Goal: Book appointment/travel/reservation

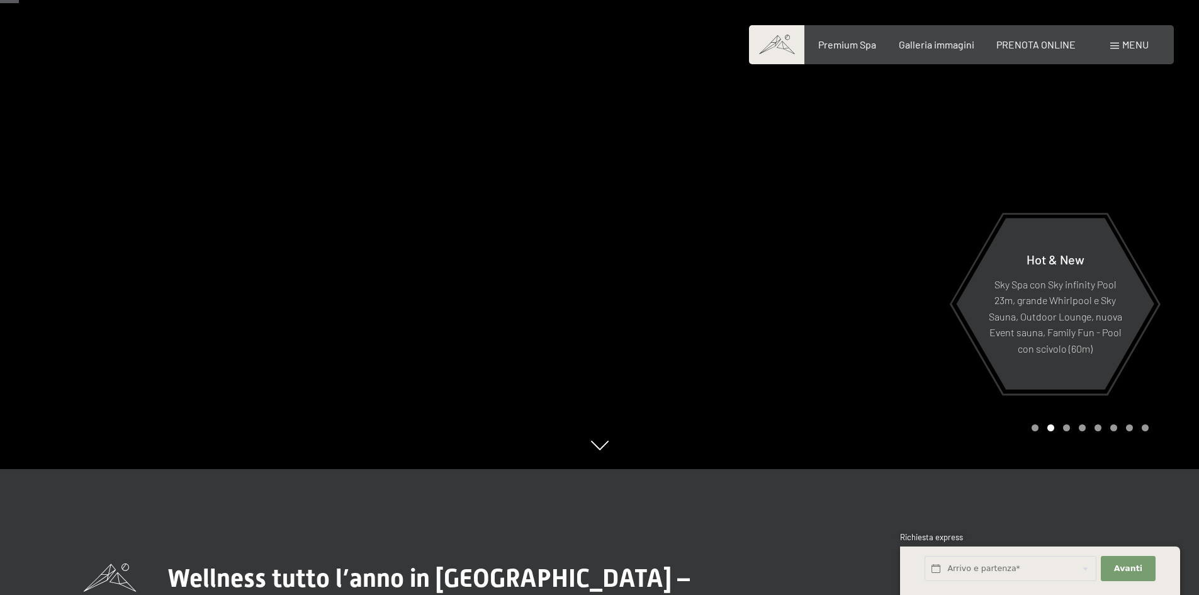
scroll to position [126, 0]
click at [1040, 48] on span "PRENOTA ONLINE" at bounding box center [1036, 43] width 79 height 12
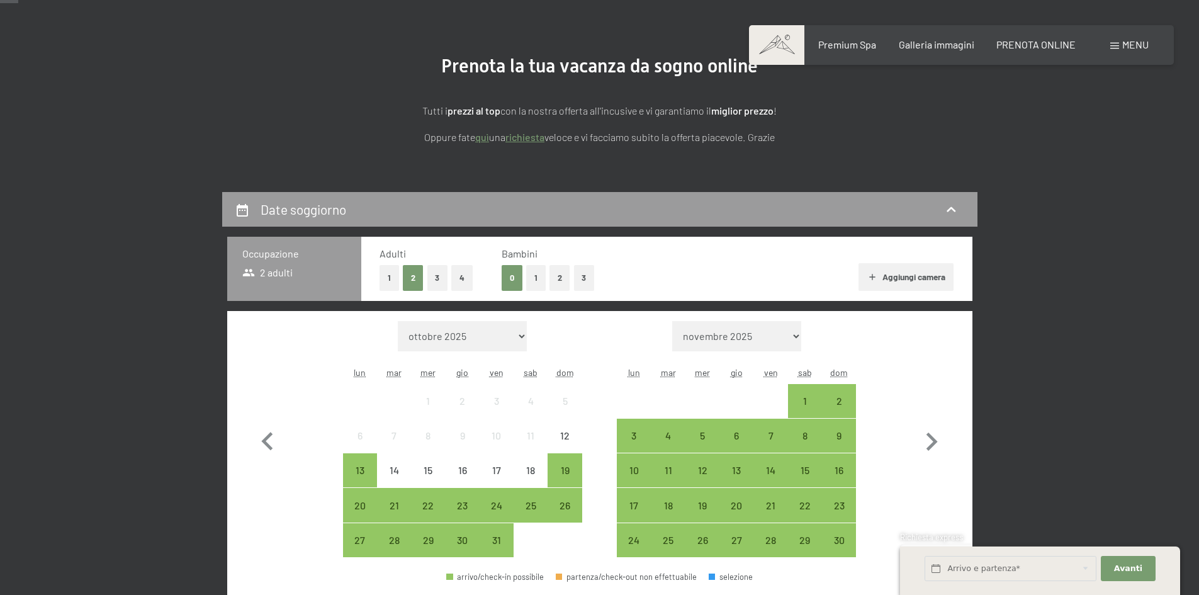
scroll to position [189, 0]
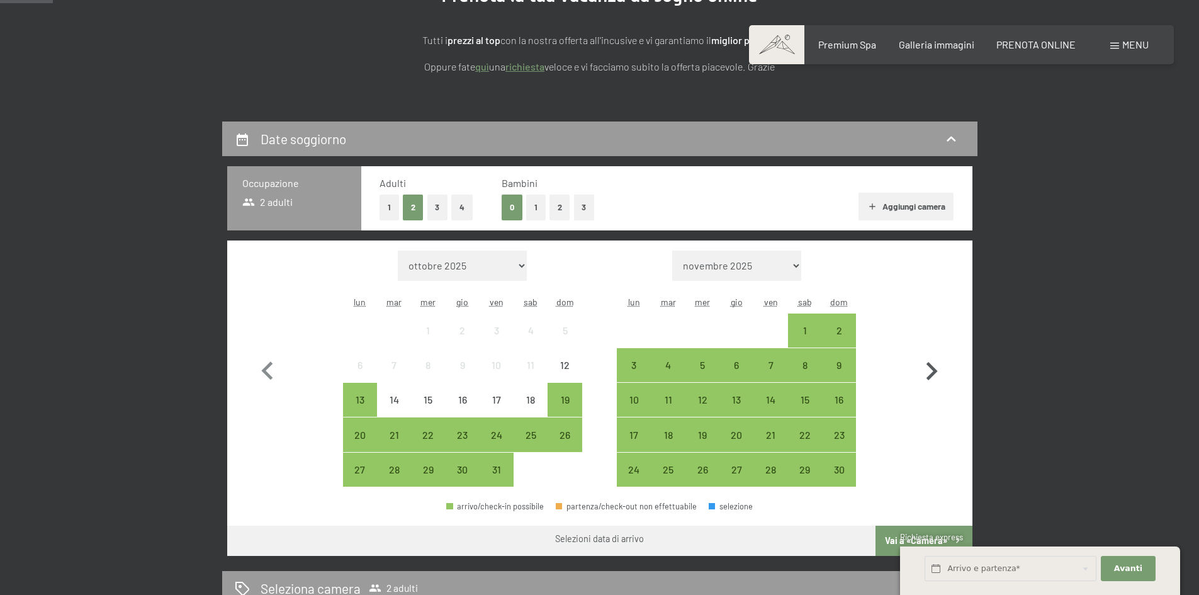
click at [927, 375] on icon "button" at bounding box center [932, 371] width 37 height 37
select select "2025-11-01"
select select "2025-12-01"
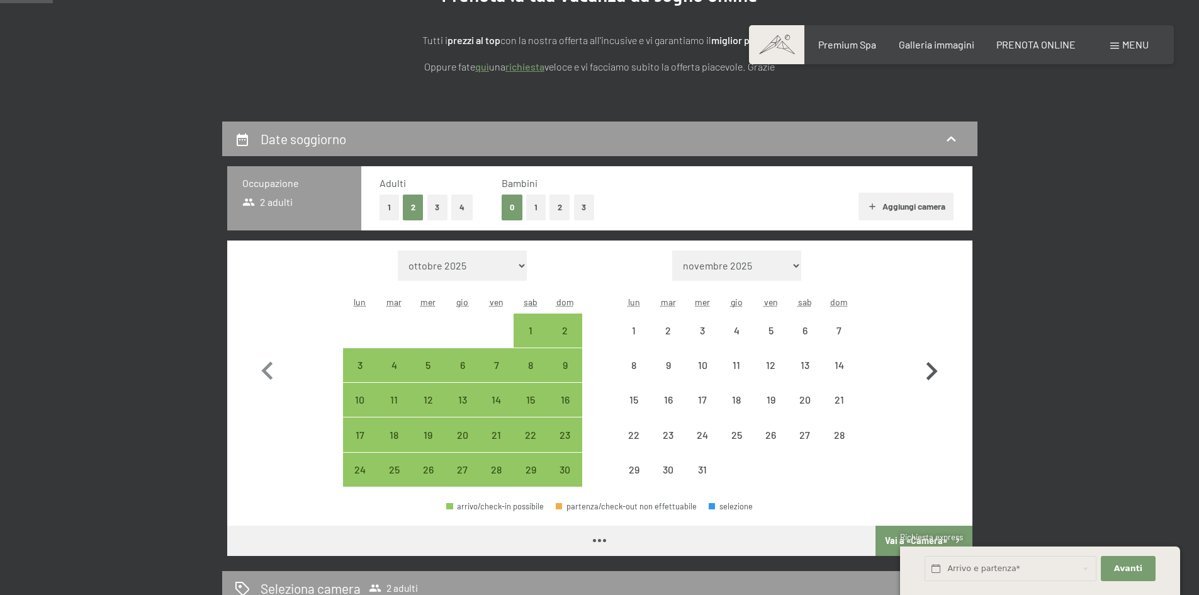
click at [927, 375] on icon "button" at bounding box center [932, 371] width 37 height 37
select select "2025-12-01"
select select "2026-01-01"
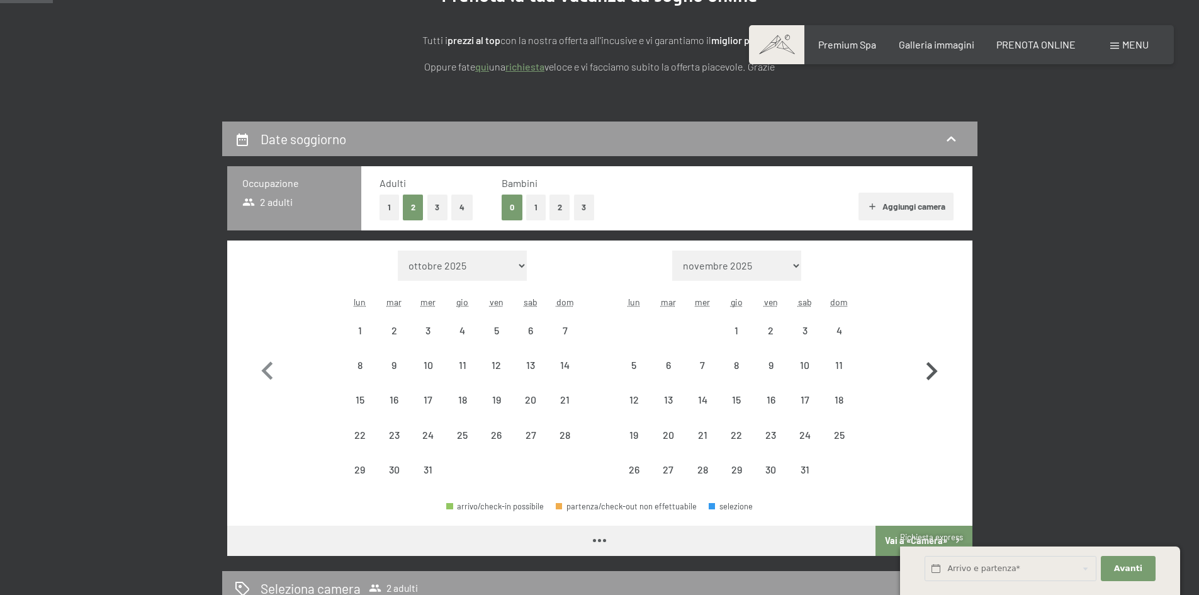
click at [927, 375] on icon "button" at bounding box center [932, 371] width 37 height 37
select select "2026-01-01"
select select "2026-02-01"
select select "2026-01-01"
select select "2026-02-01"
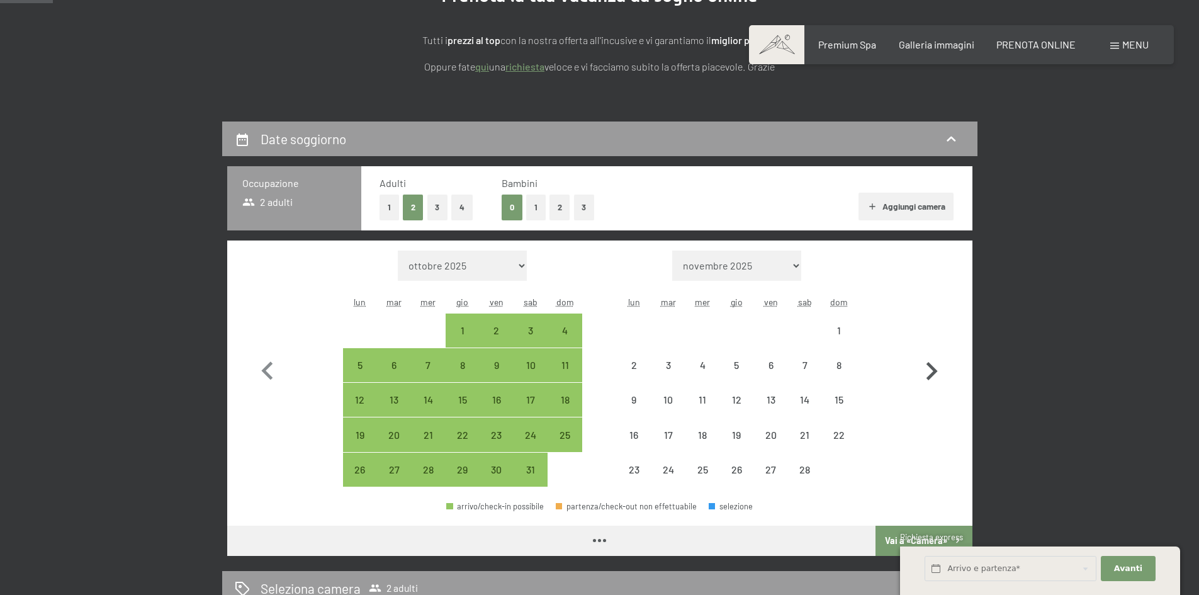
click at [927, 375] on icon "button" at bounding box center [932, 371] width 37 height 37
select select "2026-02-01"
select select "2026-03-01"
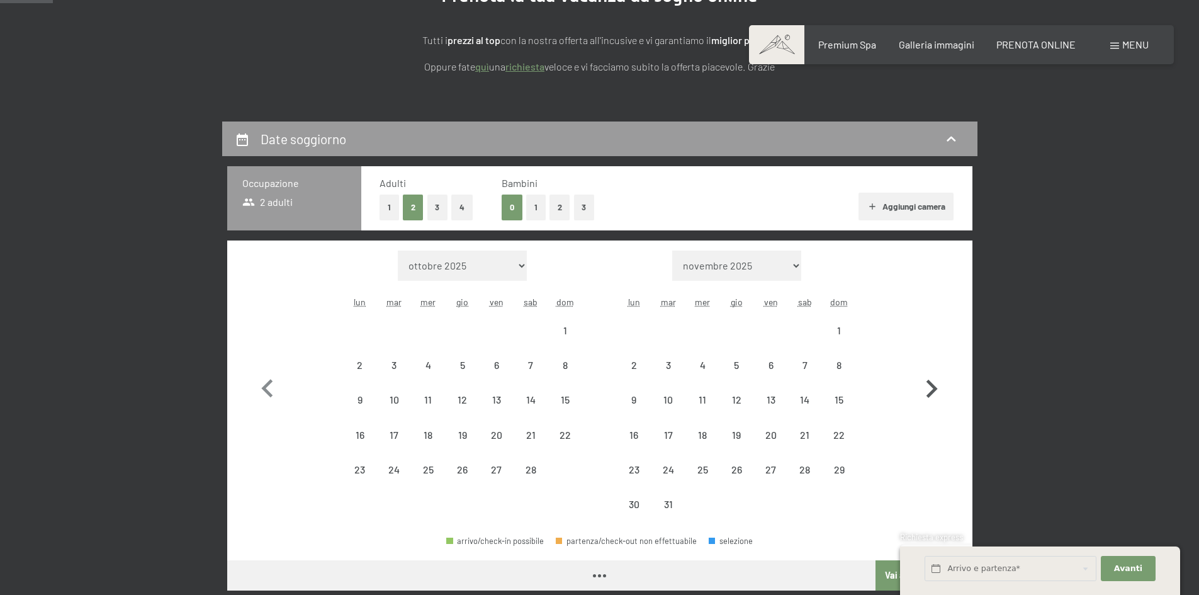
select select "2026-02-01"
select select "2026-03-01"
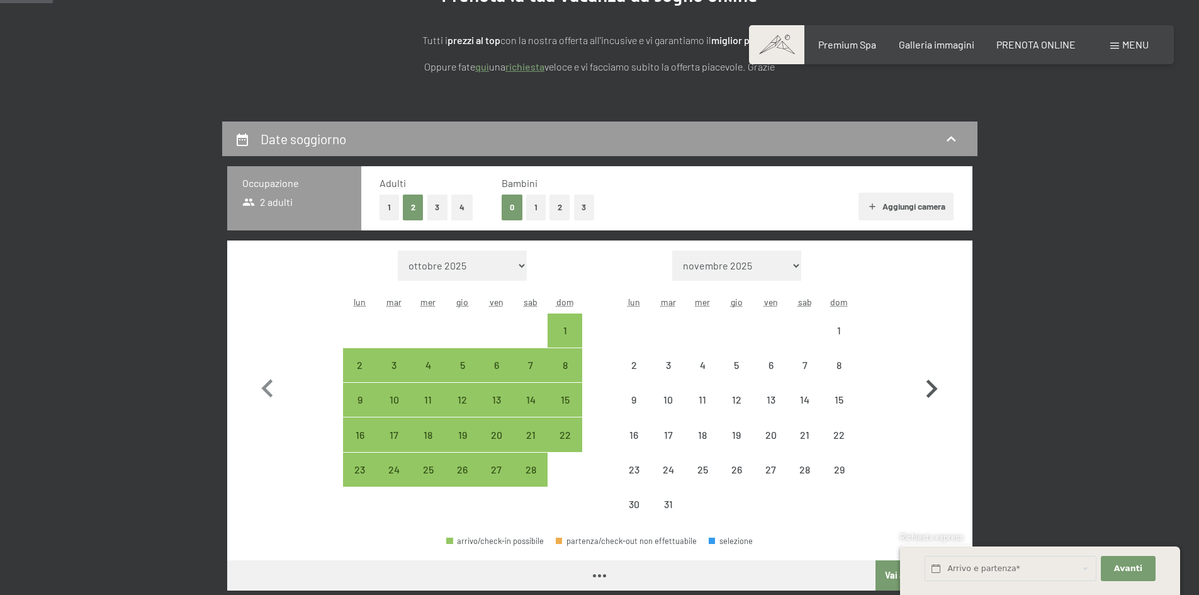
select select "2026-02-01"
select select "2026-03-01"
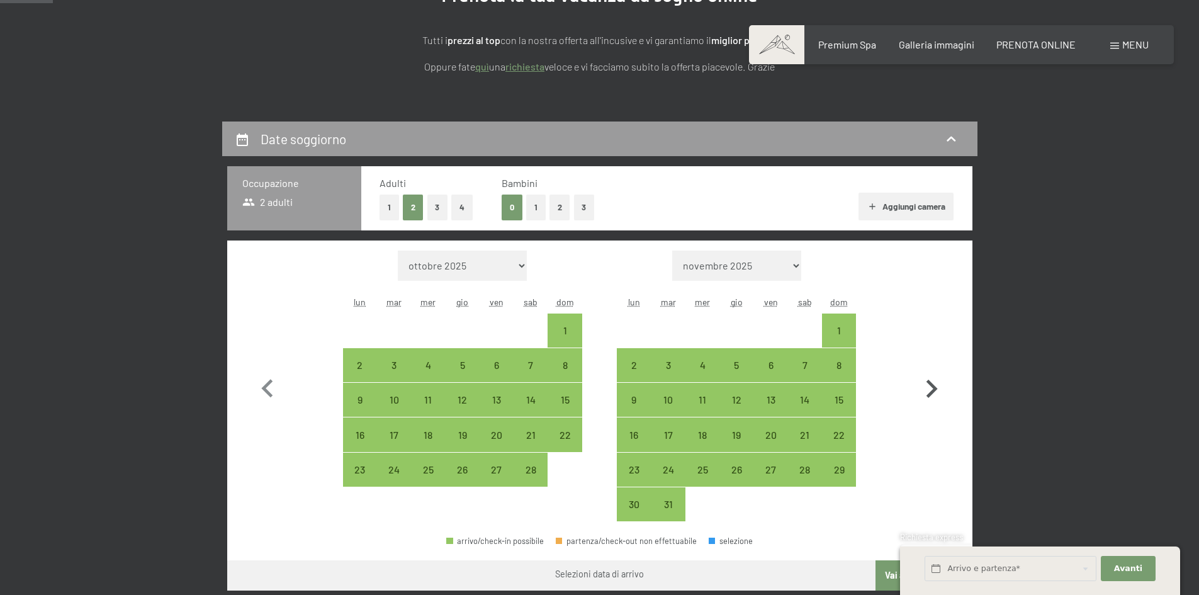
click at [927, 375] on icon "button" at bounding box center [932, 389] width 37 height 37
select select "2026-03-01"
select select "2026-04-01"
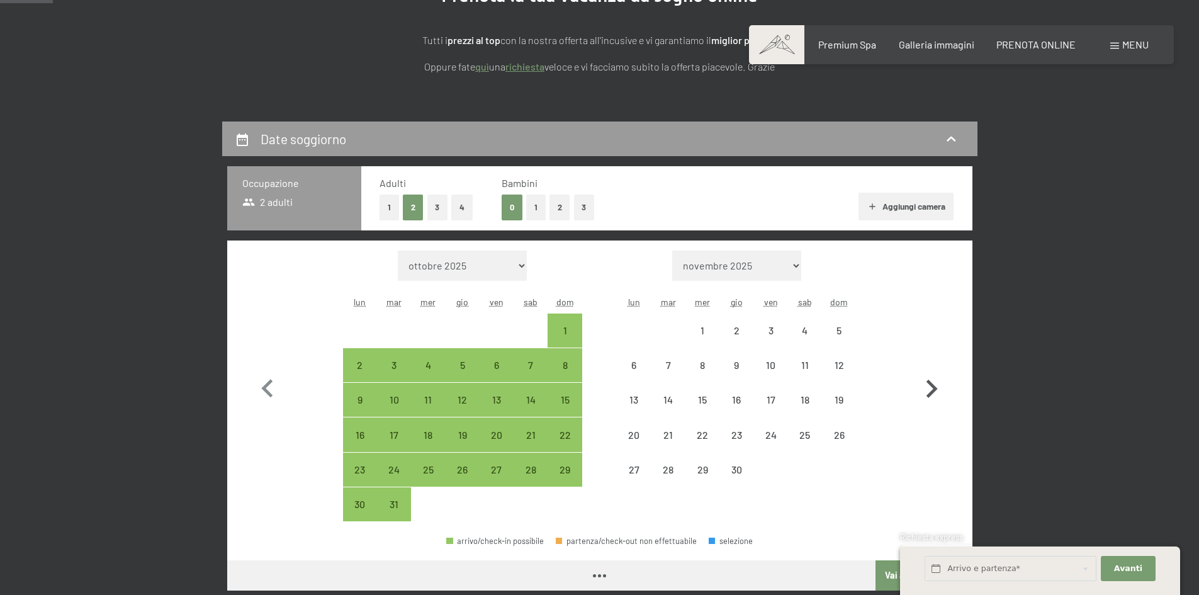
select select "2026-03-01"
select select "2026-04-01"
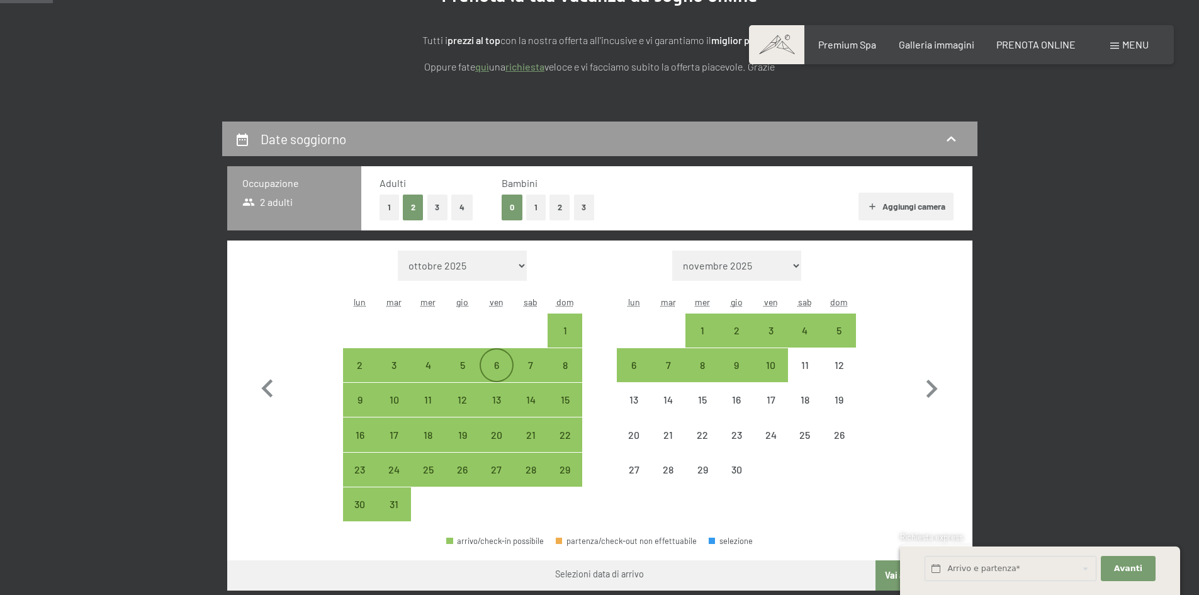
click at [490, 371] on div "6" at bounding box center [496, 375] width 31 height 31
select select "2026-03-01"
select select "2026-04-01"
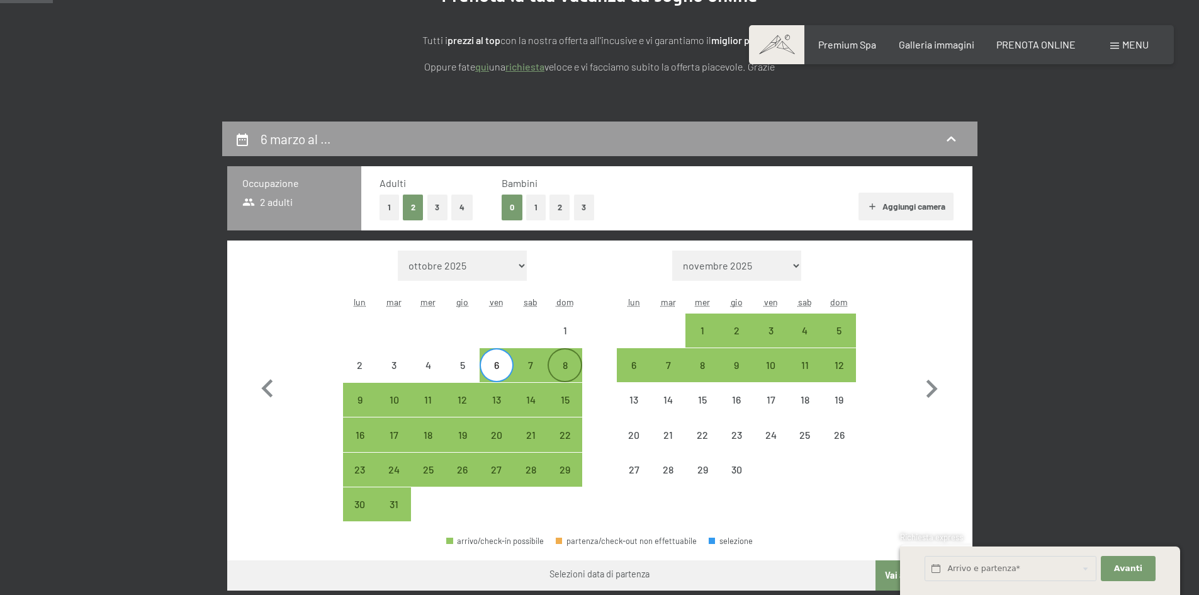
click at [567, 371] on div "8" at bounding box center [564, 375] width 31 height 31
select select "2026-03-01"
select select "2026-04-01"
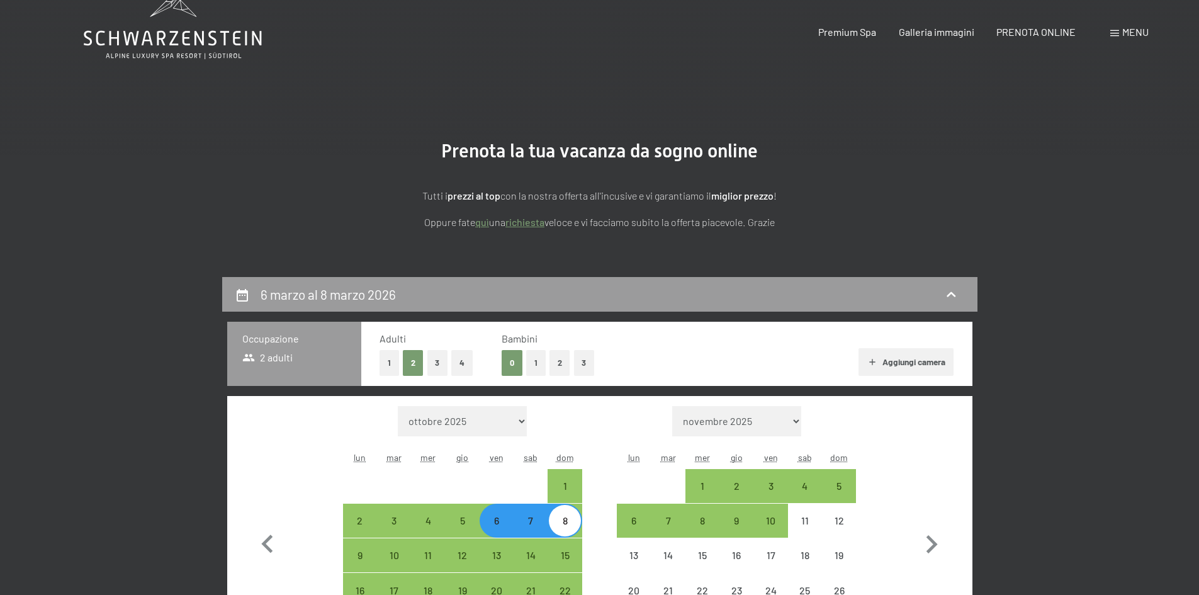
scroll to position [0, 0]
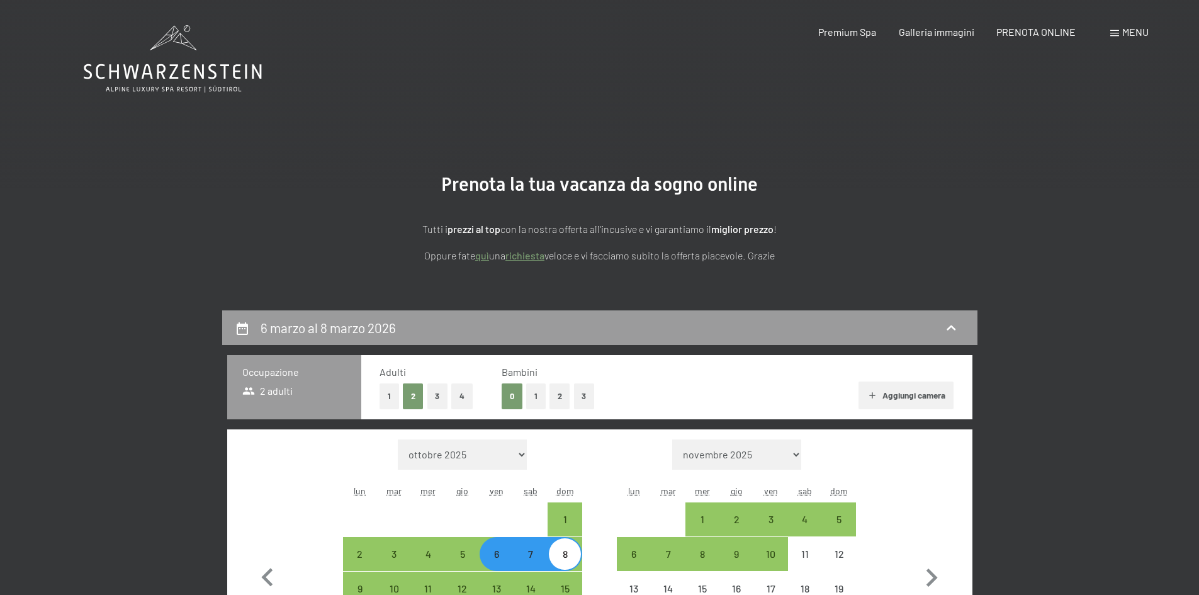
click at [271, 387] on span "2 adulti" at bounding box center [267, 391] width 51 height 14
click at [462, 397] on button "4" at bounding box center [461, 396] width 21 height 26
select select "2026-03-01"
select select "2026-04-01"
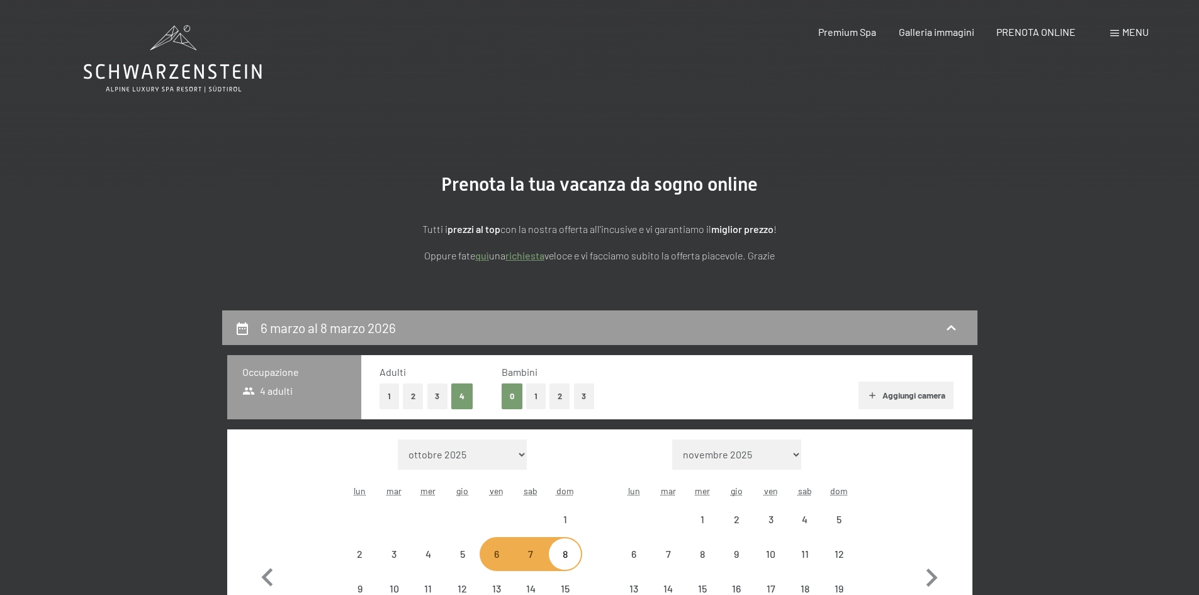
select select "2026-03-01"
select select "2026-04-01"
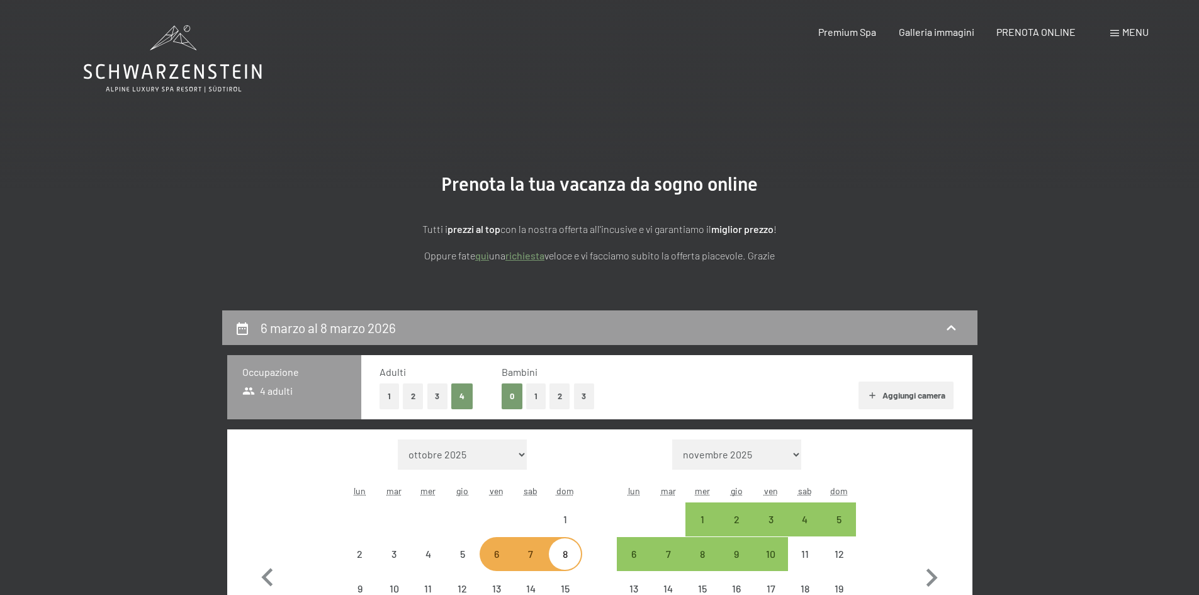
select select "2026-03-01"
select select "2026-04-01"
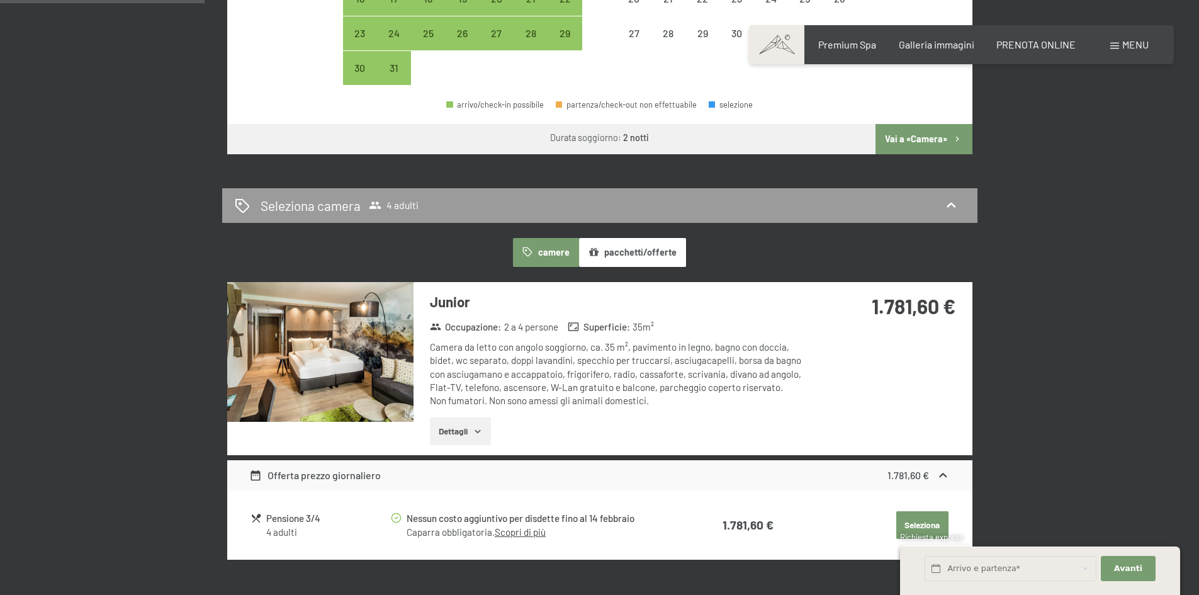
scroll to position [693, 0]
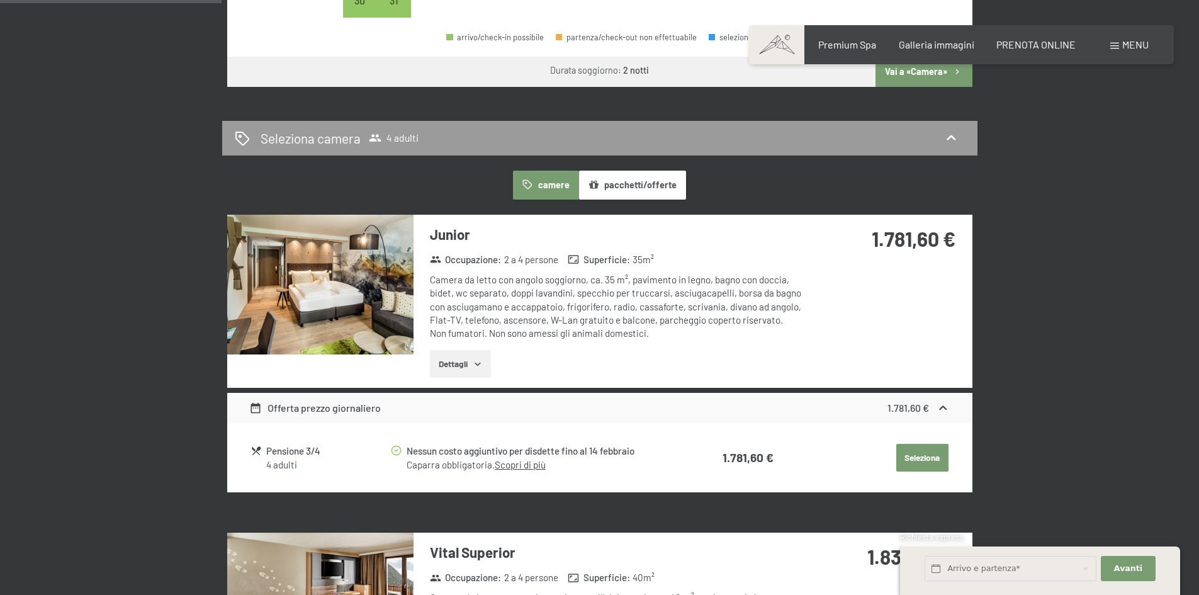
click at [457, 361] on button "Dettagli" at bounding box center [460, 364] width 61 height 28
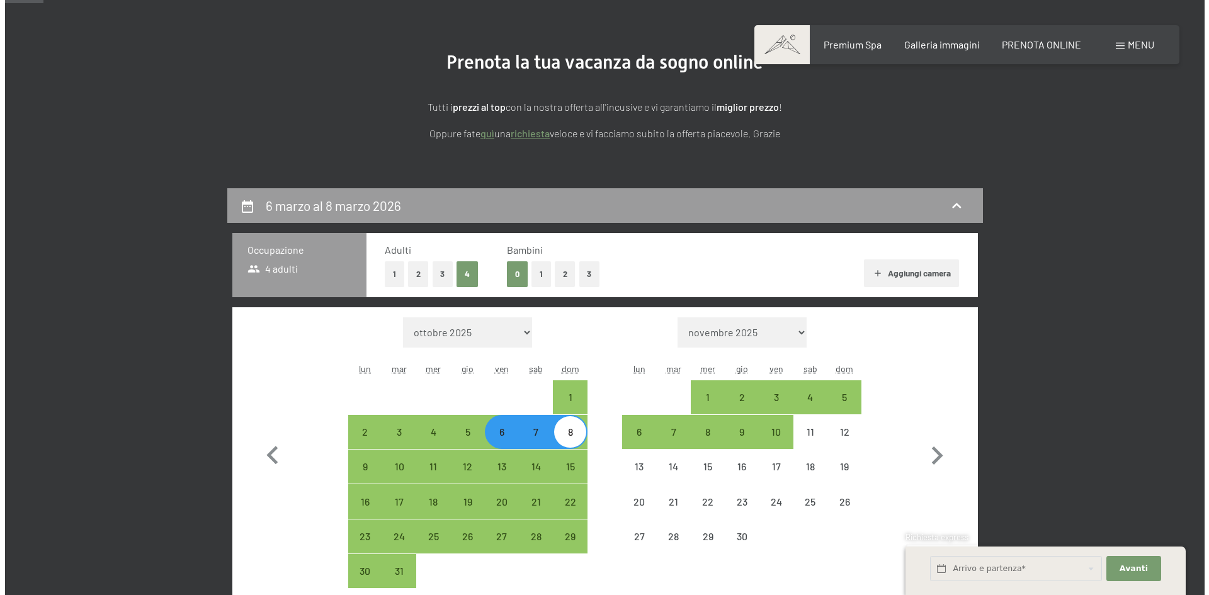
scroll to position [0, 0]
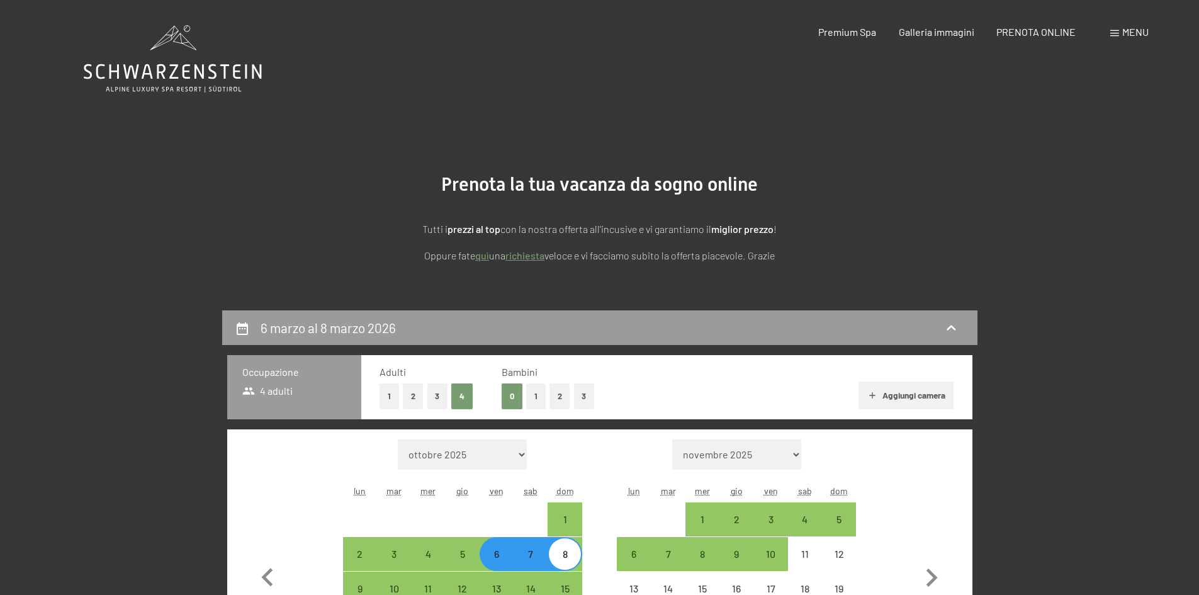
click at [1114, 33] on span at bounding box center [1115, 33] width 9 height 6
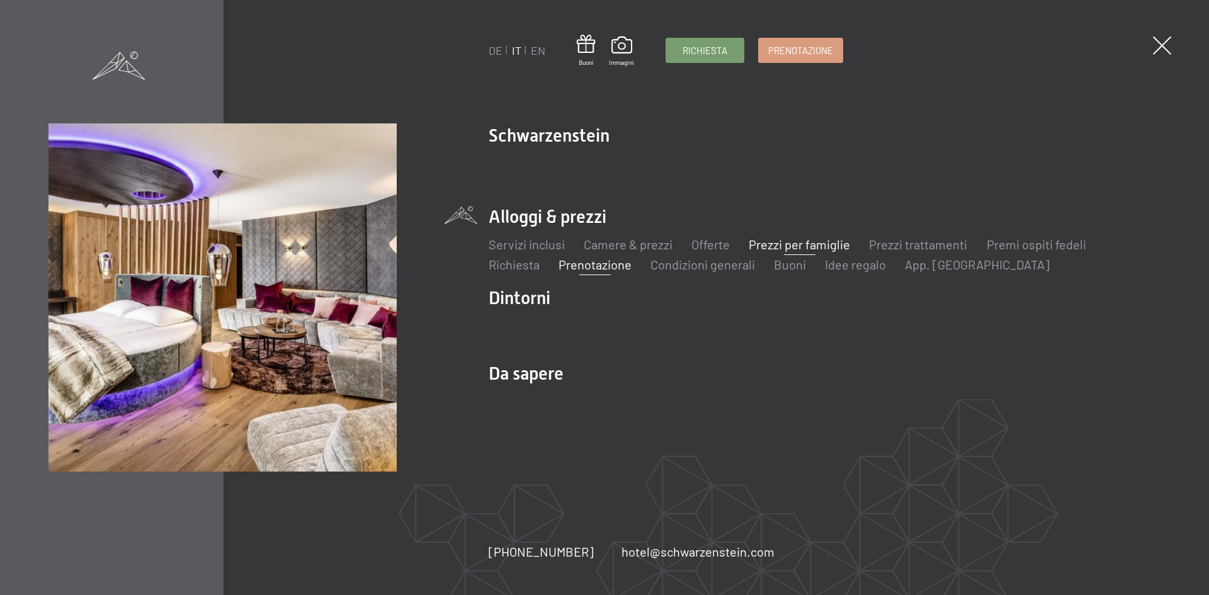
click at [780, 239] on link "Prezzi per famiglie" at bounding box center [799, 244] width 101 height 15
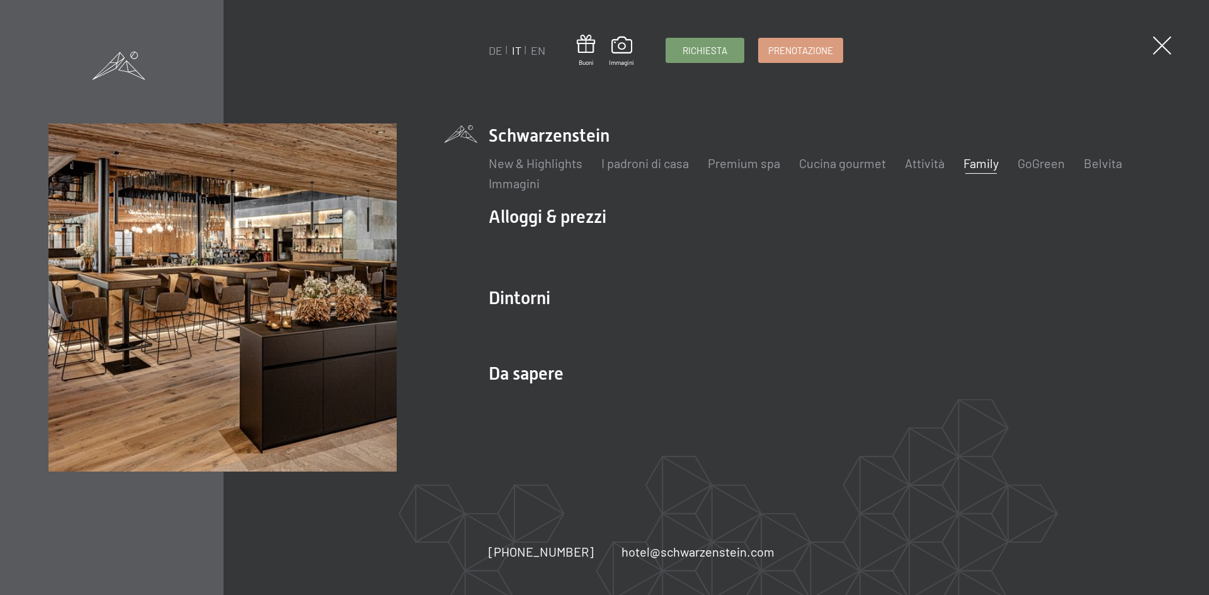
click at [979, 162] on link "Family" at bounding box center [980, 163] width 35 height 15
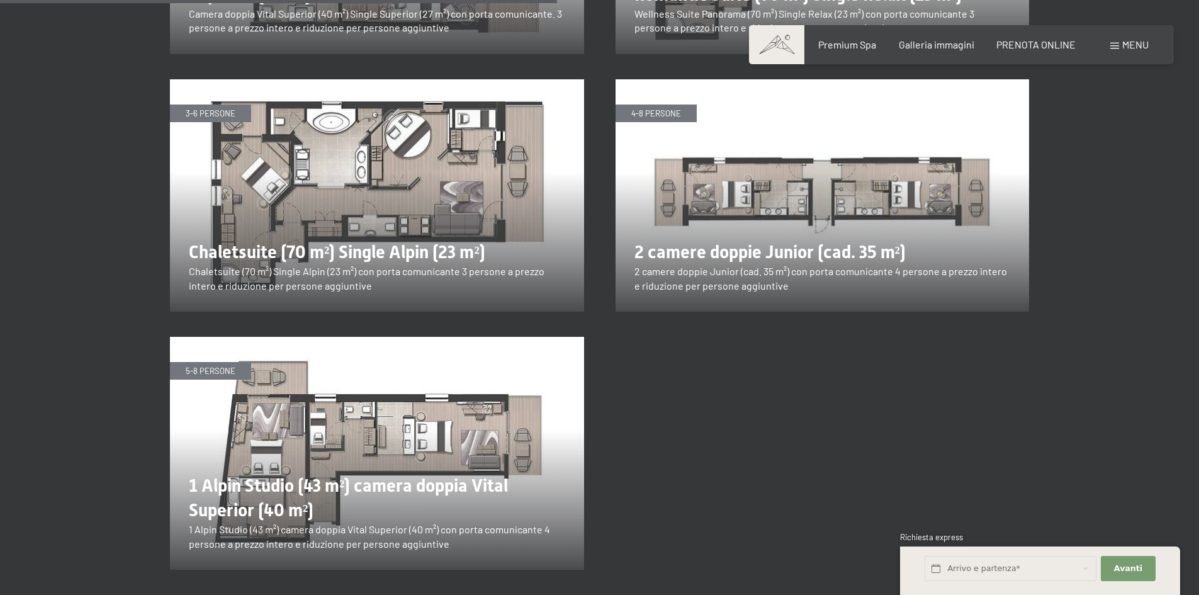
scroll to position [2518, 0]
